Goal: Task Accomplishment & Management: Use online tool/utility

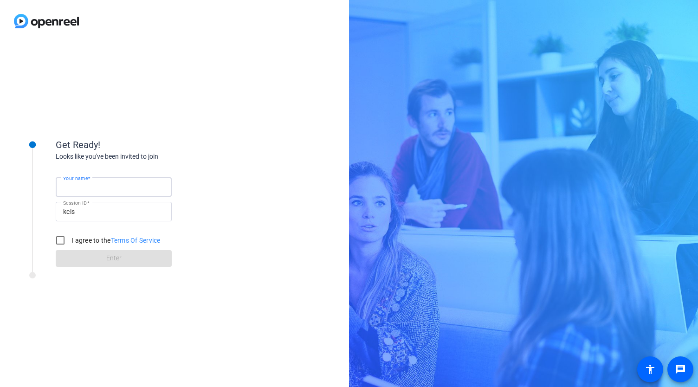
click at [109, 185] on input "Your name" at bounding box center [113, 186] width 101 height 11
type input "[PERSON_NAME]"
click at [60, 242] on input "I agree to the Terms Of Service" at bounding box center [60, 240] width 19 height 19
checkbox input "true"
click at [80, 258] on span at bounding box center [114, 258] width 116 height 22
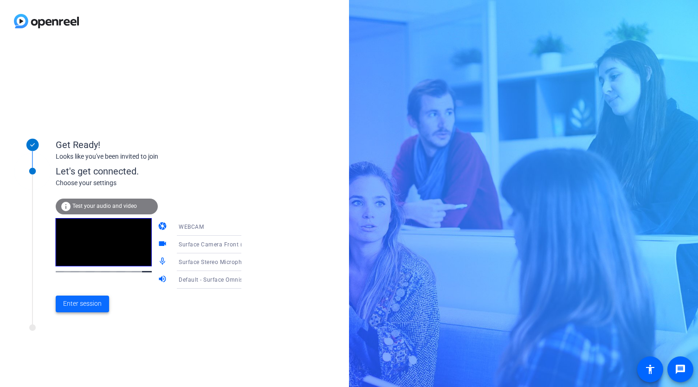
click at [98, 306] on span "Enter session" at bounding box center [82, 304] width 39 height 10
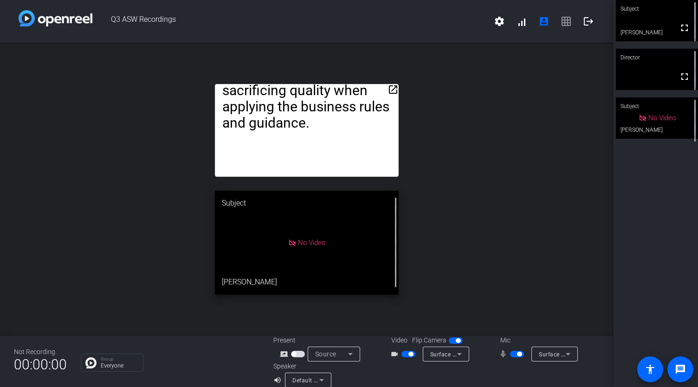
drag, startPoint x: 350, startPoint y: 103, endPoint x: 359, endPoint y: 17, distance: 85.9
click at [359, 17] on div "Q3 ASW Recordings settings signal_cellular_alt account_box grid_on logout open_…" at bounding box center [307, 193] width 614 height 387
click at [390, 89] on mat-icon "open_in_new" at bounding box center [393, 89] width 11 height 11
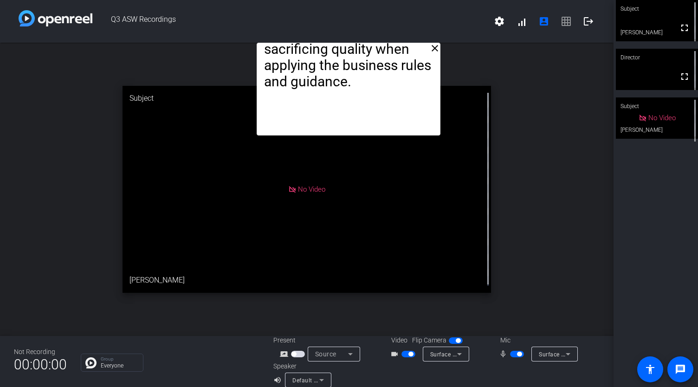
drag, startPoint x: 373, startPoint y: 70, endPoint x: 412, endPoint y: -6, distance: 85.5
click at [412, 0] on html "Accessibility Screen-Reader Guide, Feedback, and Issue Reporting | New window Q…" at bounding box center [349, 193] width 698 height 387
drag, startPoint x: 409, startPoint y: 52, endPoint x: 409, endPoint y: 17, distance: 35.3
click at [409, 17] on div "Q3 ASW Recordings settings signal_cellular_alt account_box grid_on logout close…" at bounding box center [307, 193] width 614 height 387
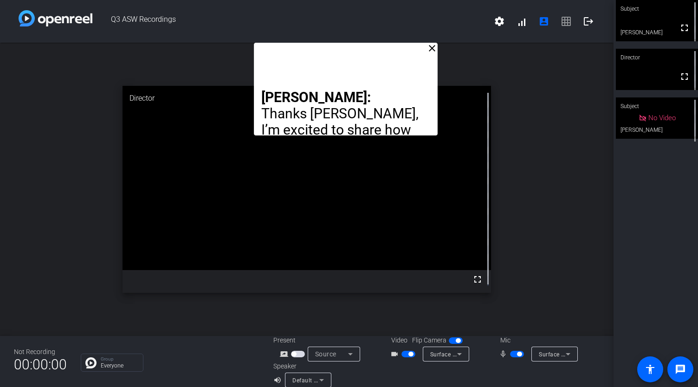
click at [475, 69] on div "close [PERSON_NAME]: Thanks [PERSON_NAME], I’m excited to share how our team re…" at bounding box center [307, 189] width 614 height 293
click at [431, 51] on mat-icon "close" at bounding box center [432, 48] width 11 height 11
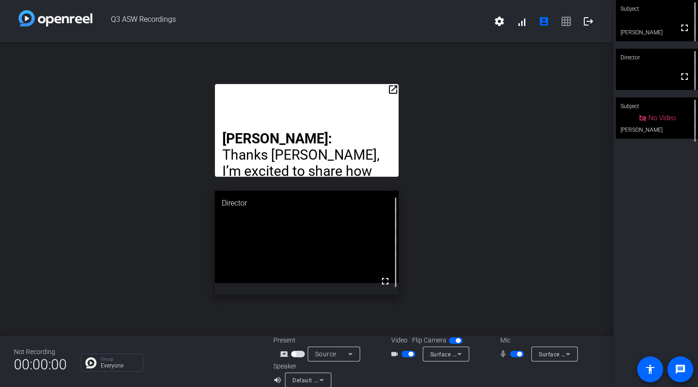
click at [392, 89] on mat-icon "open_in_new" at bounding box center [393, 89] width 11 height 11
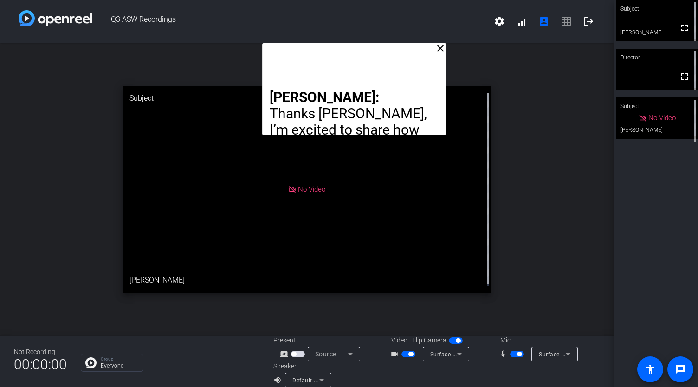
drag, startPoint x: 342, startPoint y: 81, endPoint x: 389, endPoint y: -28, distance: 119.3
click at [389, 0] on html "Accessibility Screen-Reader Guide, Feedback, and Issue Reporting | New window Q…" at bounding box center [349, 193] width 698 height 387
